Goal: Find specific page/section

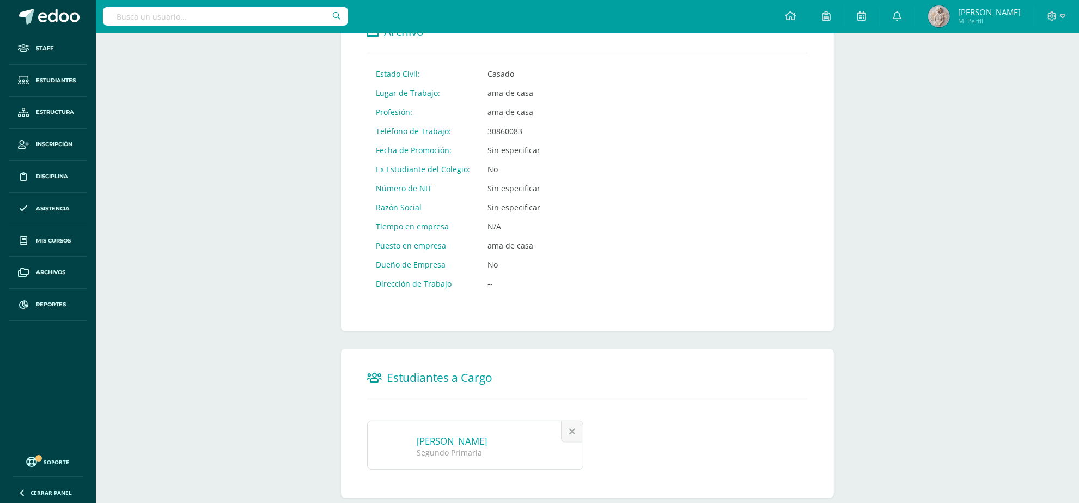
scroll to position [516, 0]
click at [213, 17] on input "text" at bounding box center [225, 16] width 245 height 19
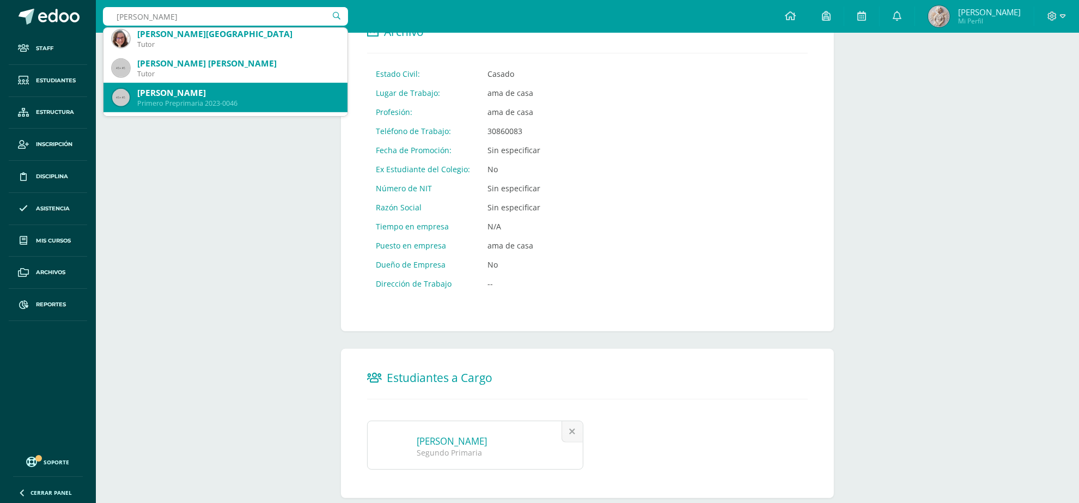
scroll to position [749, 0]
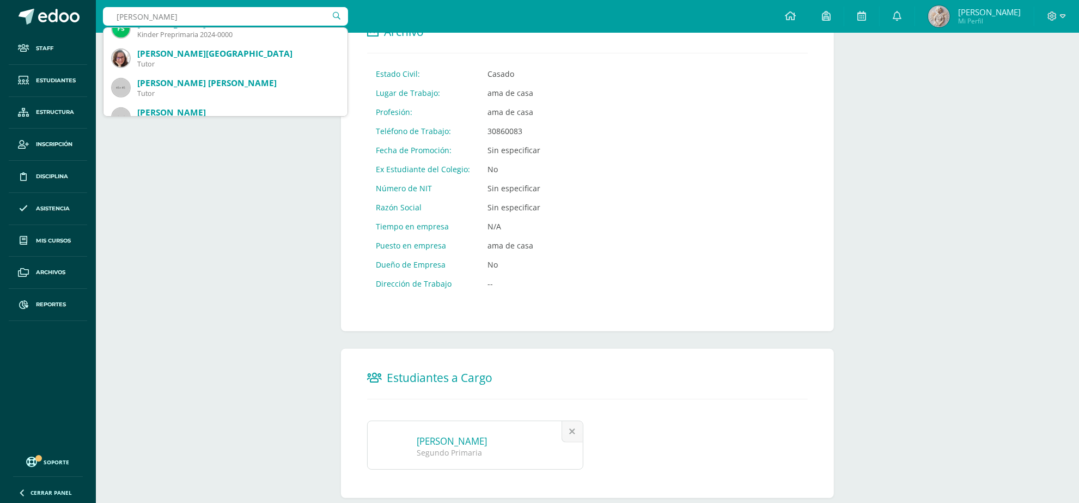
click at [140, 20] on input "jenifer sandoval" at bounding box center [225, 16] width 245 height 19
click at [173, 18] on input "sandoval" at bounding box center [225, 16] width 245 height 19
type input "sandoval oscal"
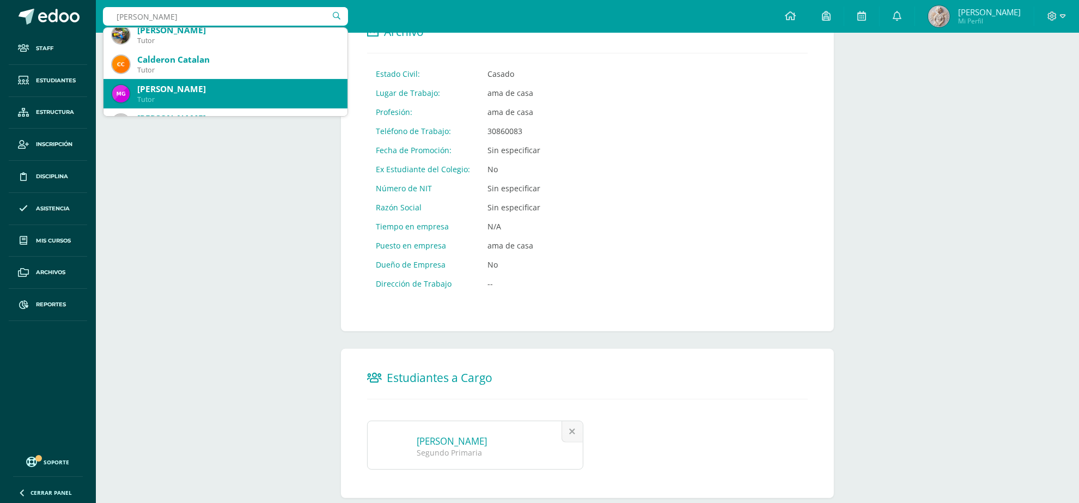
scroll to position [0, 0]
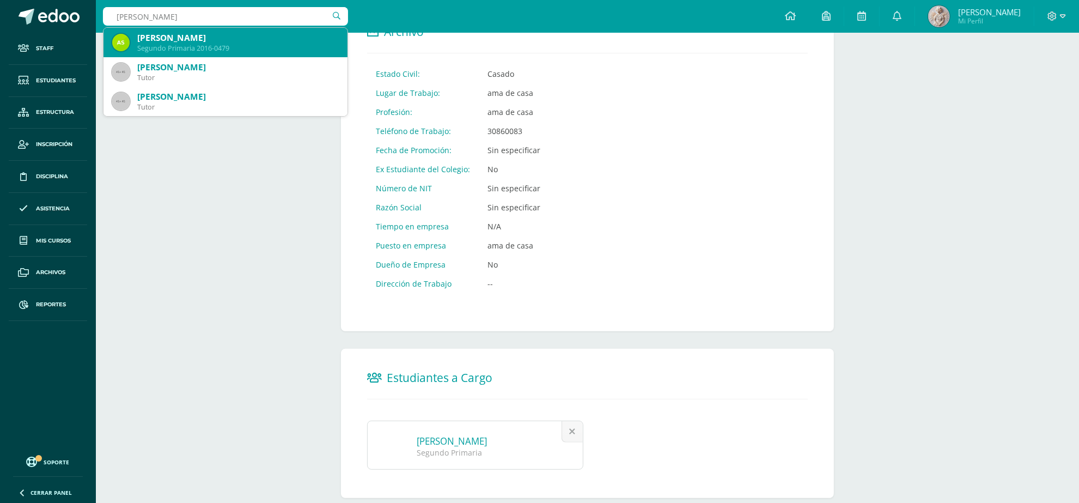
click at [206, 36] on div "[PERSON_NAME]" at bounding box center [237, 37] width 201 height 11
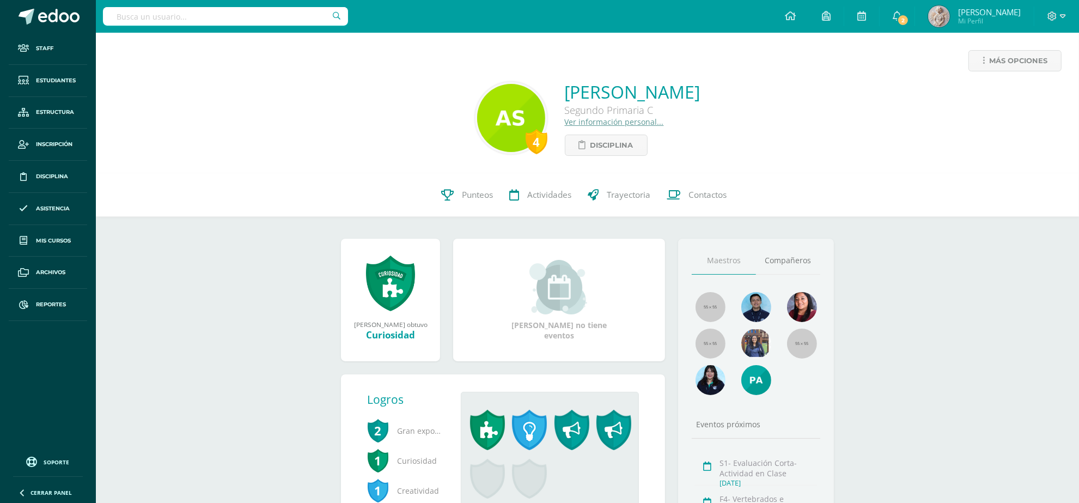
click at [581, 123] on link "Ver información personal..." at bounding box center [614, 122] width 99 height 10
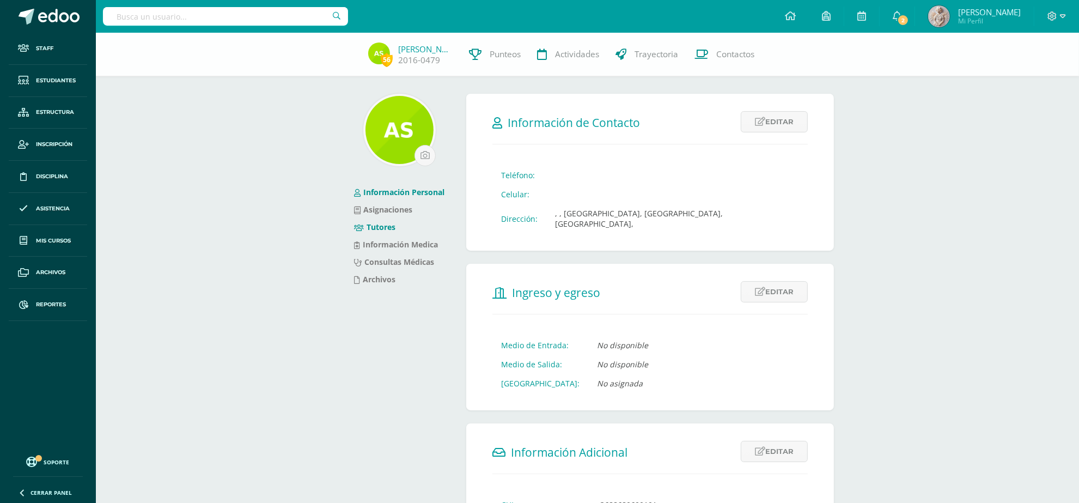
click at [382, 230] on link "Tutores" at bounding box center [374, 227] width 41 height 10
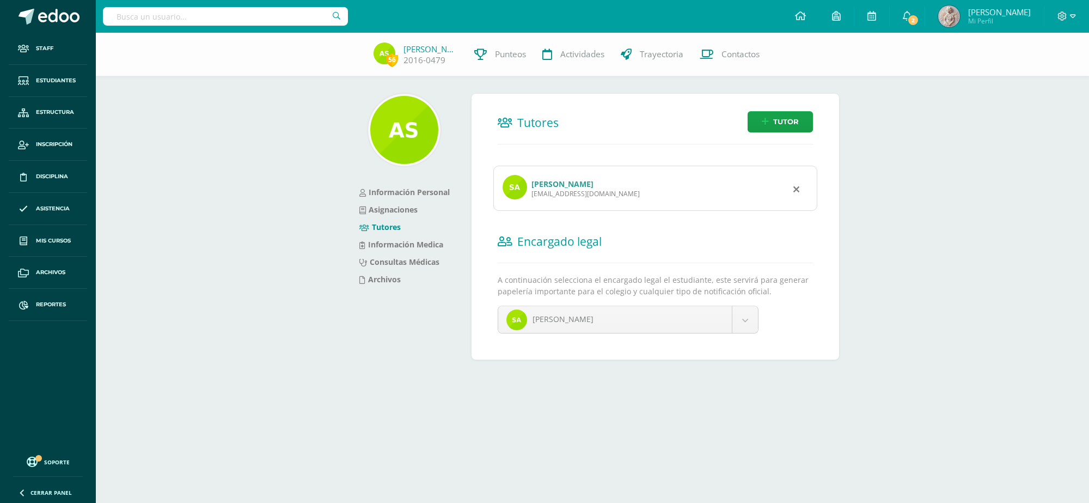
click at [593, 186] on link "[PERSON_NAME]" at bounding box center [562, 184] width 62 height 10
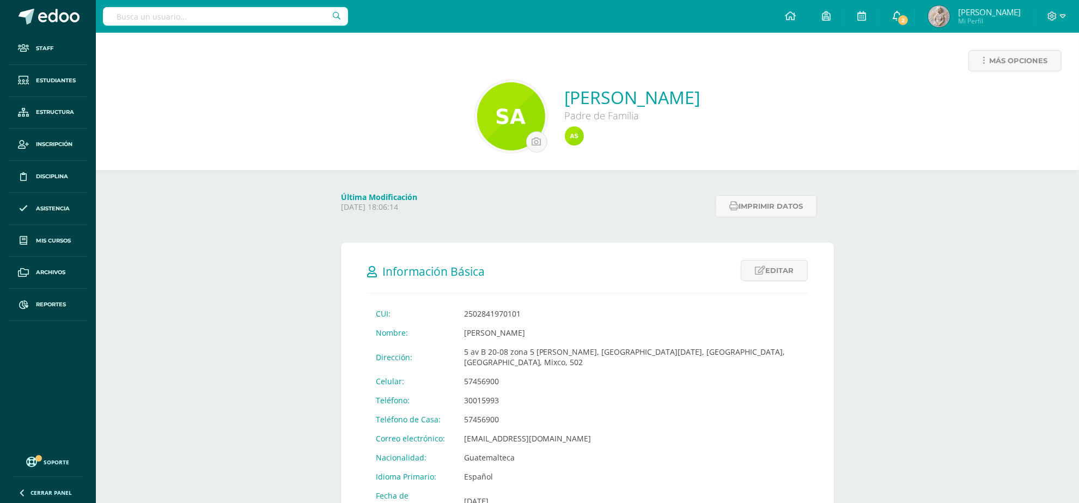
click at [909, 22] on span "2" at bounding box center [903, 20] width 12 height 12
